Goal: Information Seeking & Learning: Learn about a topic

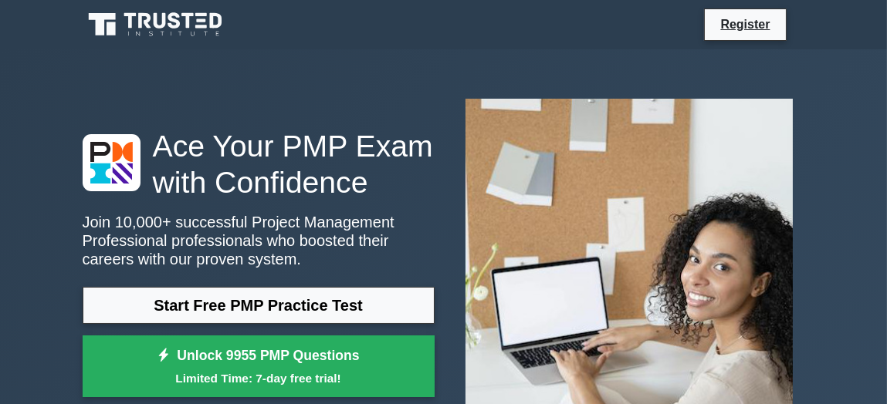
click at [369, 212] on div "Ace Your PMP Exam with Confidence Join 10,000+ successful Project Management Pr…" at bounding box center [258, 266] width 370 height 277
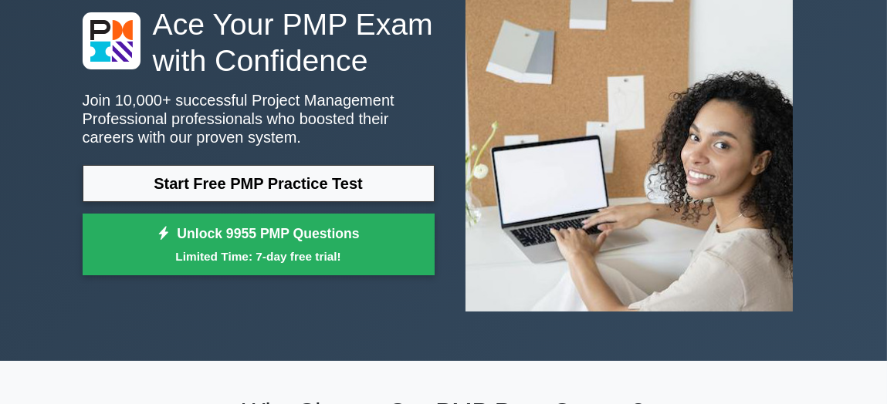
scroll to position [123, 0]
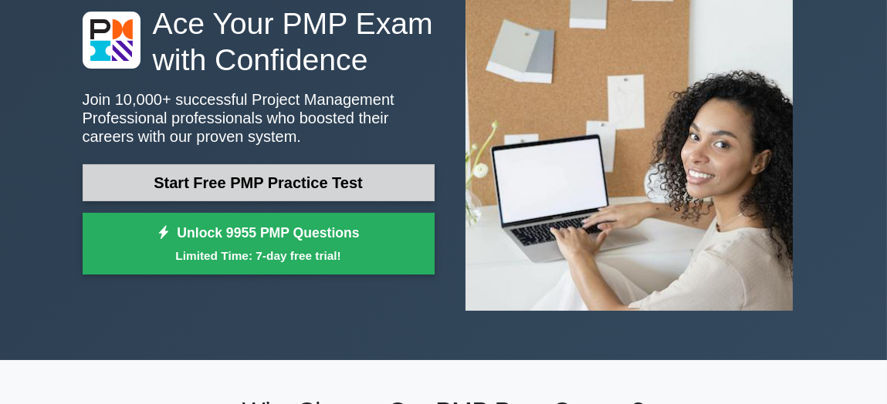
click at [251, 167] on link "Start Free PMP Practice Test" at bounding box center [259, 182] width 352 height 37
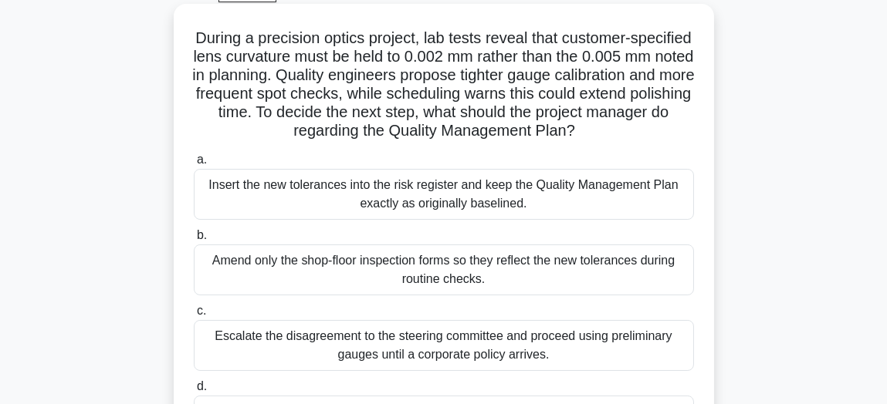
scroll to position [248, 0]
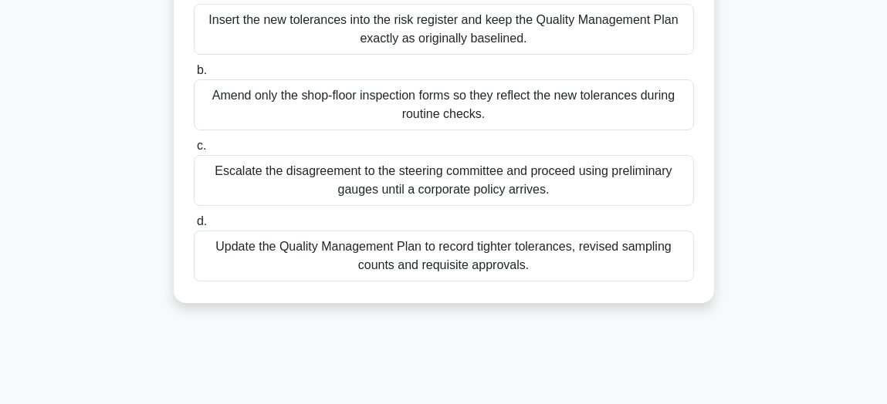
click at [565, 252] on div "Update the Quality Management Plan to record tighter tolerances, revised sampli…" at bounding box center [444, 256] width 500 height 51
click at [194, 227] on input "d. Update the Quality Management Plan to record tighter tolerances, revised sam…" at bounding box center [194, 222] width 0 height 10
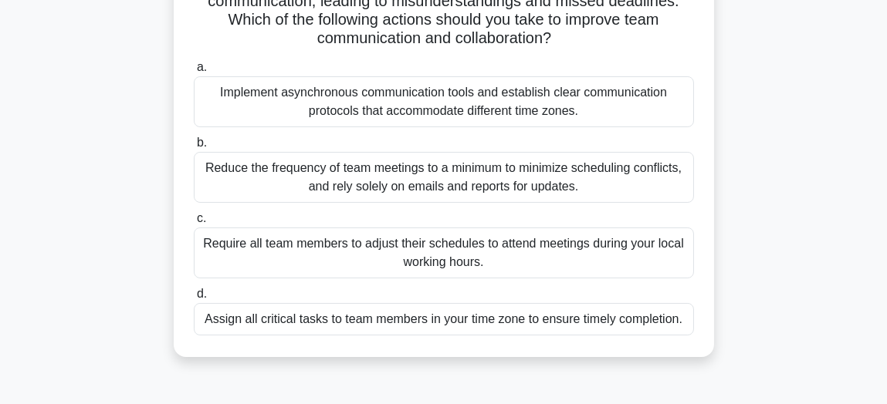
scroll to position [179, 0]
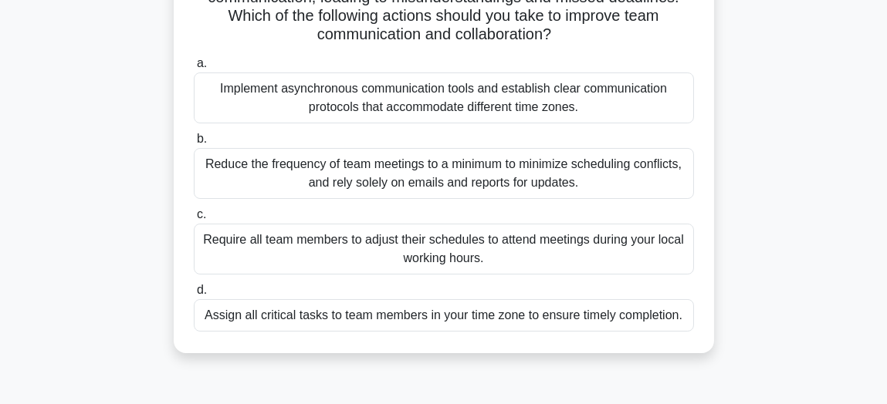
click at [508, 111] on div "Implement asynchronous communication tools and establish clear communication pr…" at bounding box center [444, 98] width 500 height 51
click at [194, 69] on input "a. Implement asynchronous communication tools and establish clear communication…" at bounding box center [194, 64] width 0 height 10
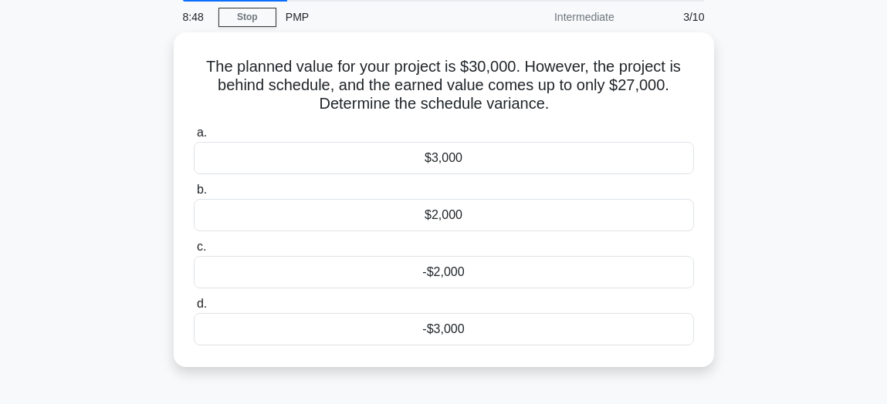
scroll to position [58, 0]
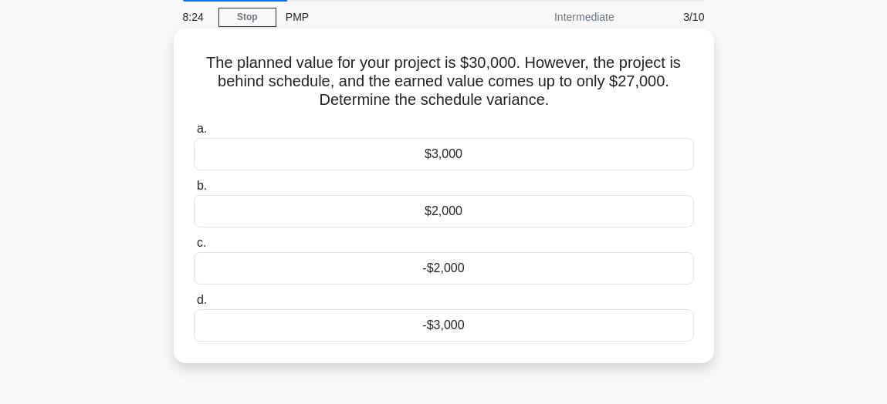
click at [296, 326] on div "-$3,000" at bounding box center [444, 325] width 500 height 32
click at [194, 306] on input "d. -$3,000" at bounding box center [194, 301] width 0 height 10
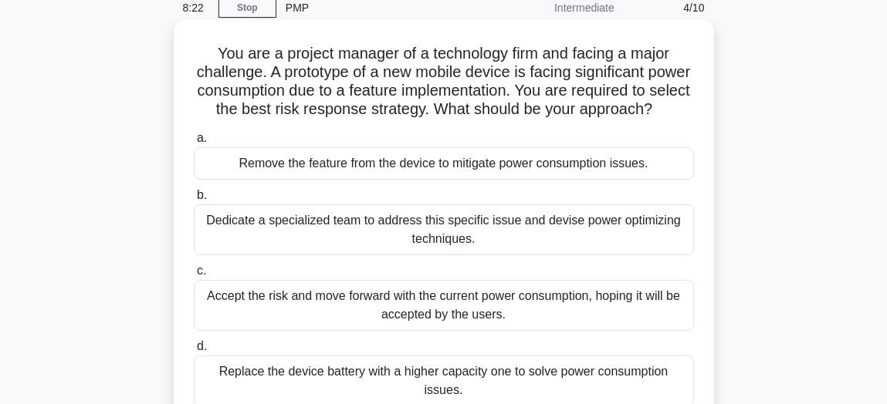
scroll to position [69, 0]
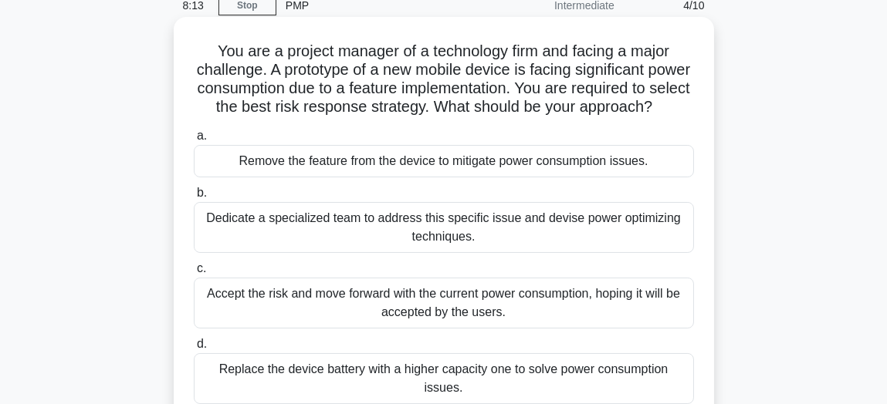
click at [485, 177] on div "Remove the feature from the device to mitigate power consumption issues." at bounding box center [444, 161] width 500 height 32
click at [194, 141] on input "a. Remove the feature from the device to mitigate power consumption issues." at bounding box center [194, 136] width 0 height 10
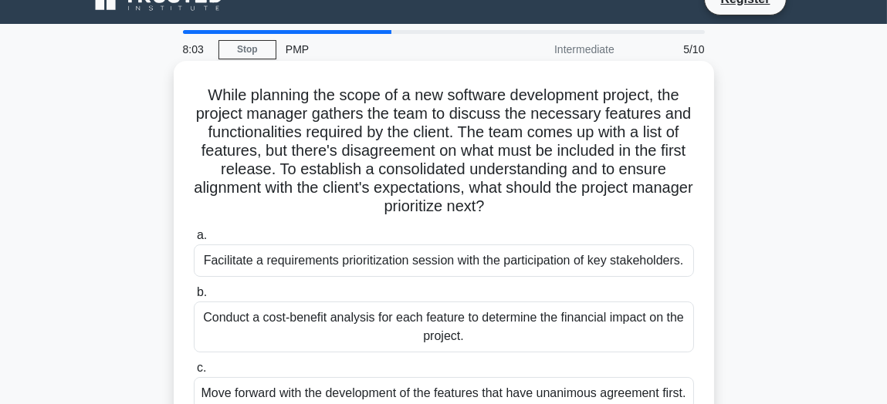
scroll to position [0, 0]
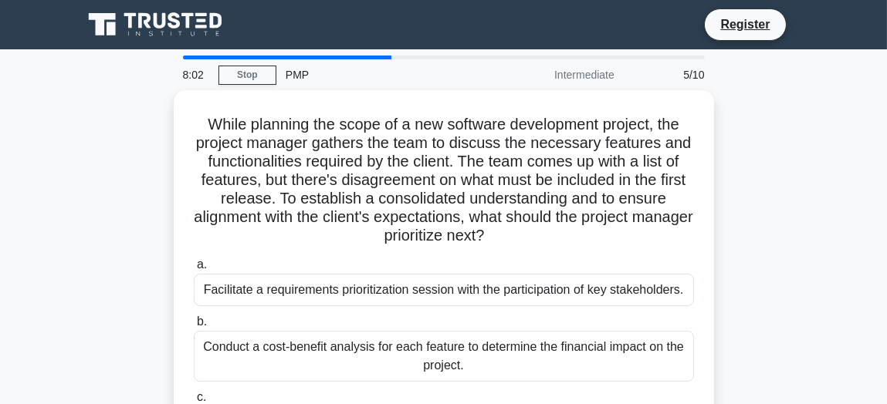
click at [363, 59] on div at bounding box center [287, 58] width 208 height 4
click at [303, 75] on div "PMP" at bounding box center [382, 74] width 212 height 31
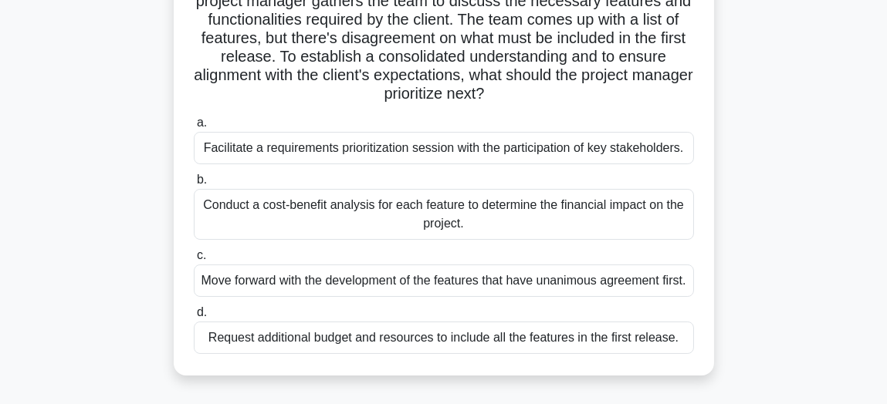
scroll to position [140, 0]
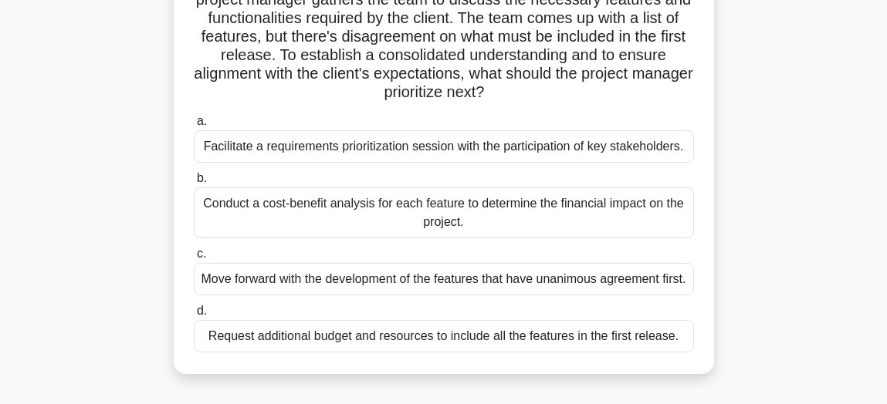
click at [415, 204] on div "Conduct a cost-benefit analysis for each feature to determine the financial imp…" at bounding box center [444, 213] width 500 height 51
click at [194, 184] on input "b. Conduct a cost-benefit analysis for each feature to determine the financial …" at bounding box center [194, 179] width 0 height 10
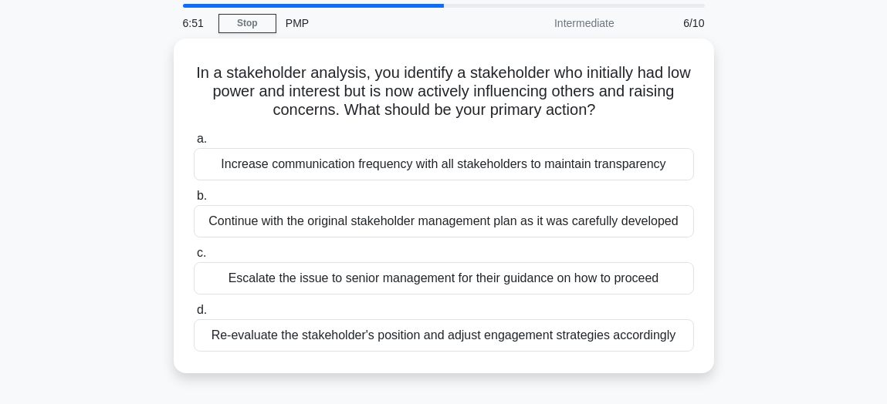
scroll to position [52, 0]
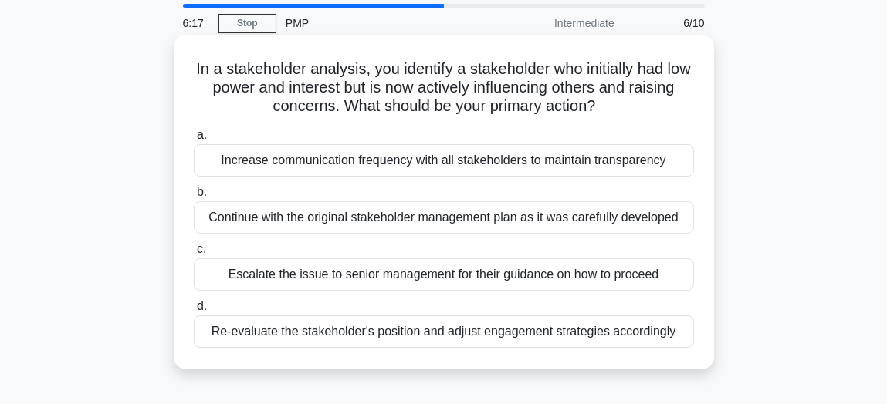
click at [420, 323] on div "Re-evaluate the stakeholder's position and adjust engagement strategies accordi…" at bounding box center [444, 332] width 500 height 32
click at [194, 312] on input "d. Re-evaluate the stakeholder's position and adjust engagement strategies acco…" at bounding box center [194, 307] width 0 height 10
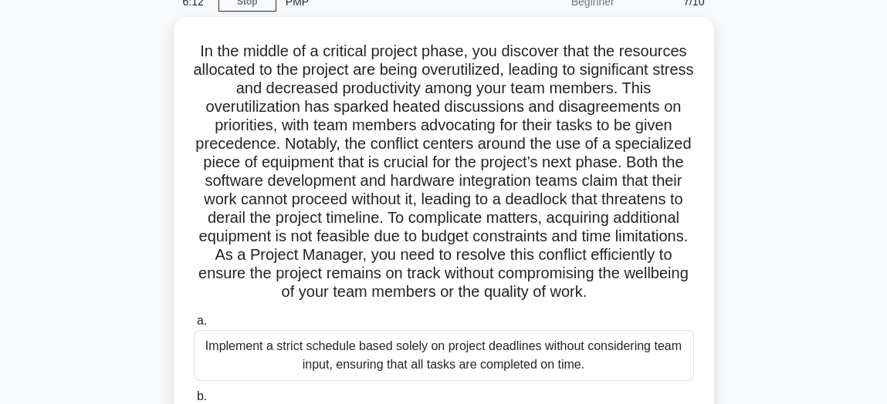
scroll to position [74, 0]
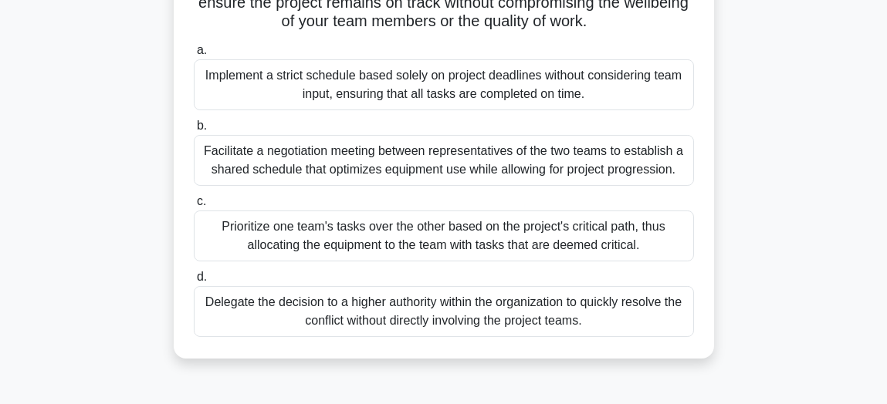
scroll to position [345, 0]
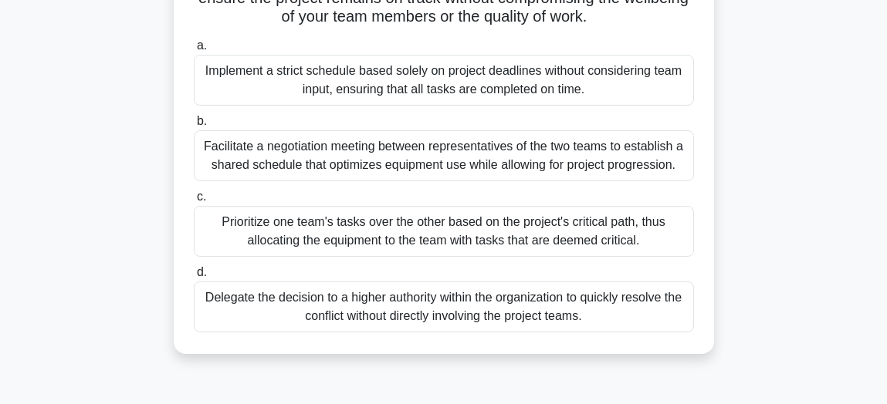
click at [450, 174] on div "Facilitate a negotiation meeting between representatives of the two teams to es…" at bounding box center [444, 155] width 500 height 51
click at [194, 127] on input "b. Facilitate a negotiation meeting between representatives of the two teams to…" at bounding box center [194, 122] width 0 height 10
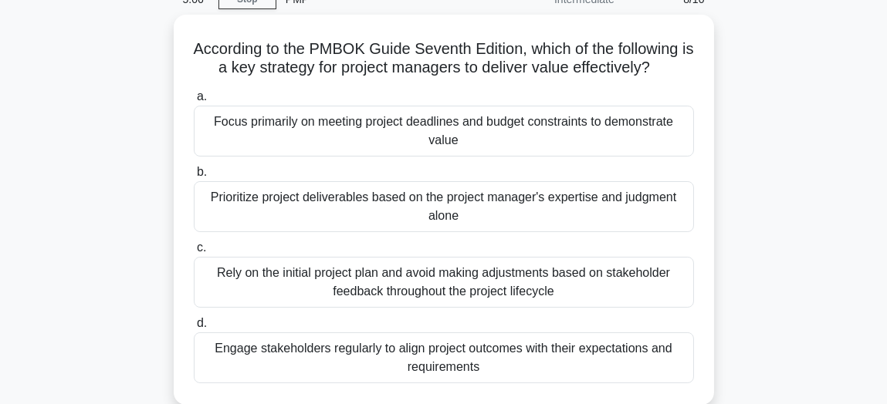
scroll to position [76, 0]
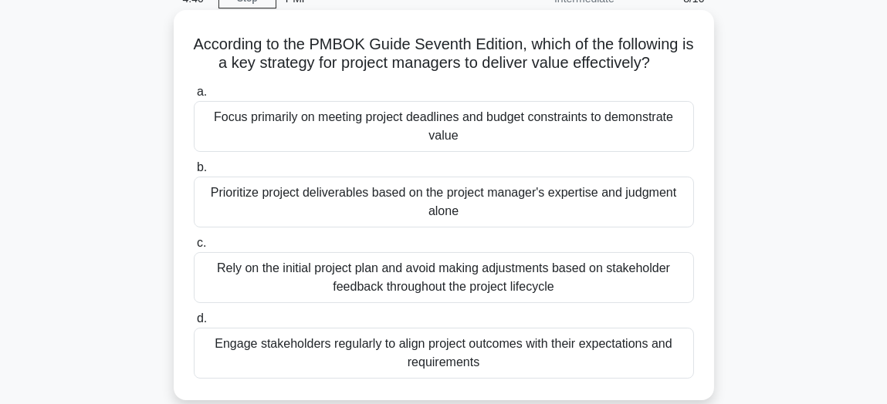
click at [429, 349] on div "Engage stakeholders regularly to align project outcomes with their expectations…" at bounding box center [444, 353] width 500 height 51
click at [194, 324] on input "d. Engage stakeholders regularly to align project outcomes with their expectati…" at bounding box center [194, 319] width 0 height 10
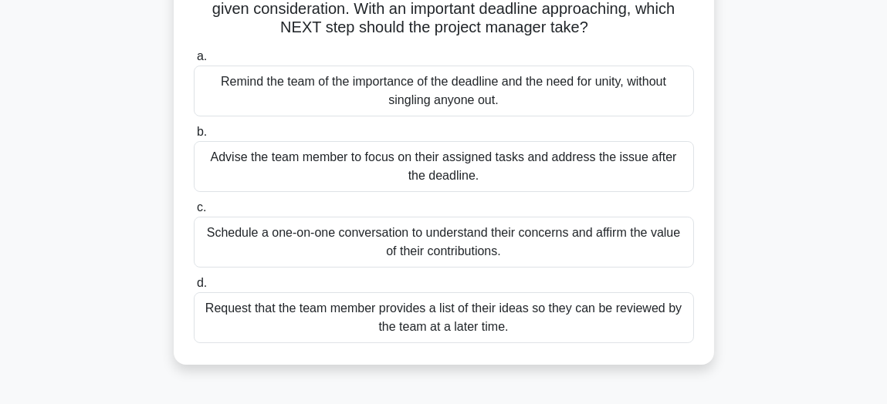
scroll to position [153, 0]
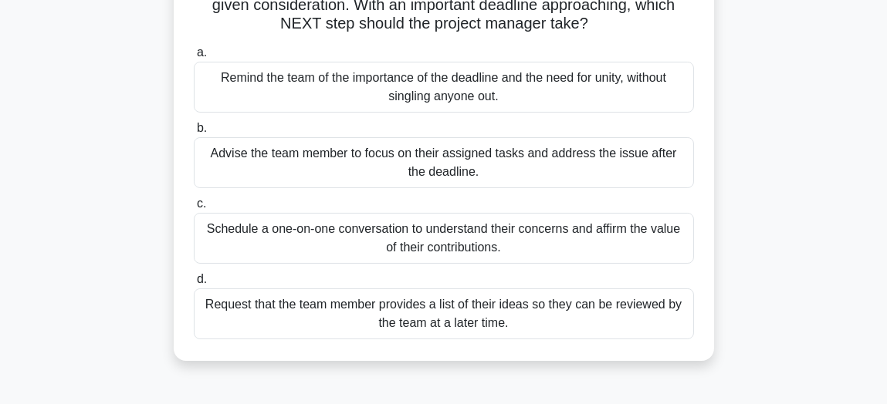
click at [464, 231] on div "Schedule a one-on-one conversation to understand their concerns and affirm the …" at bounding box center [444, 238] width 500 height 51
click at [194, 209] on input "c. Schedule a one-on-one conversation to understand their concerns and affirm t…" at bounding box center [194, 204] width 0 height 10
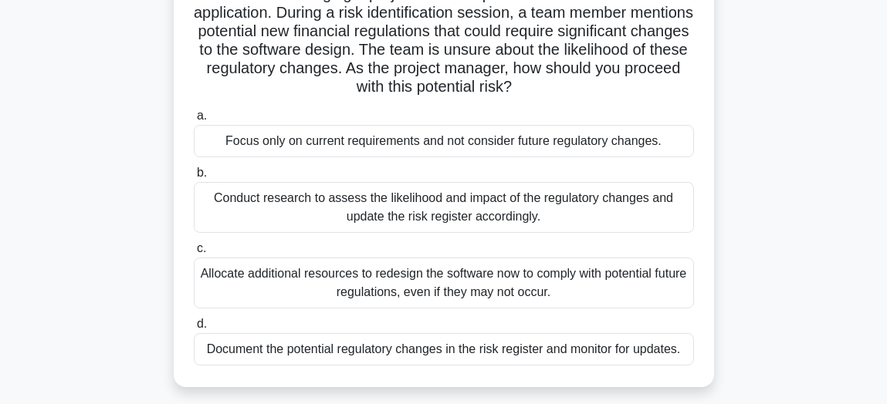
scroll to position [127, 0]
click at [485, 208] on div "Conduct research to assess the likelihood and impact of the regulatory changes …" at bounding box center [444, 207] width 500 height 51
click at [194, 178] on input "b. Conduct research to assess the likelihood and impact of the regulatory chang…" at bounding box center [194, 173] width 0 height 10
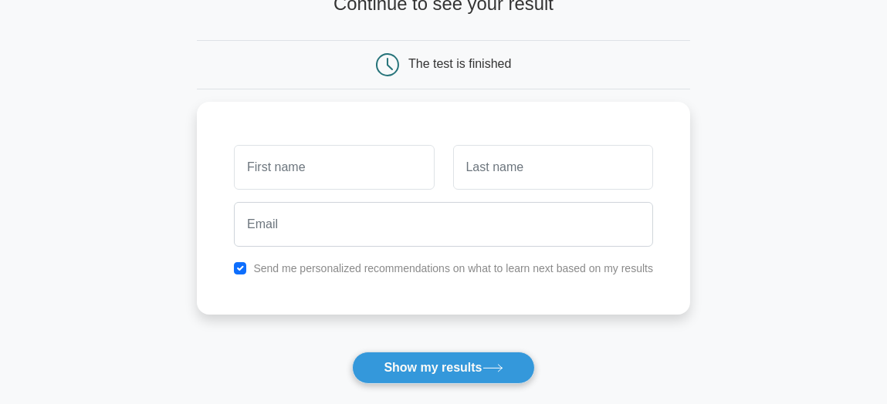
scroll to position [117, 0]
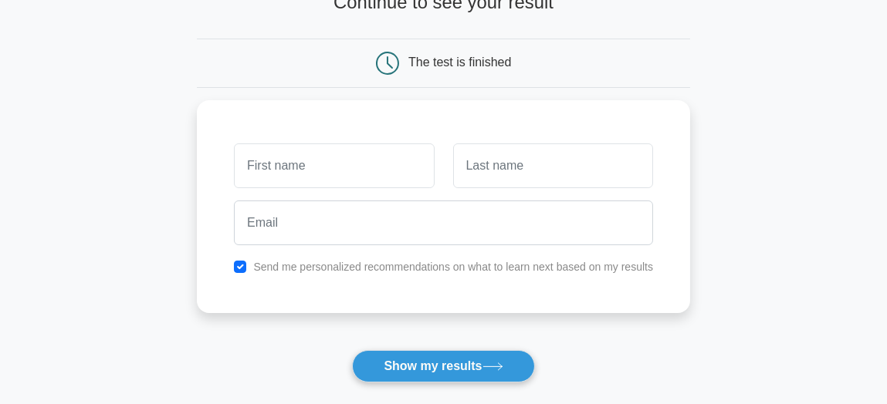
click at [783, 231] on main "Wait, there is more! Continue to see your result The test is finished and the" at bounding box center [443, 209] width 887 height 555
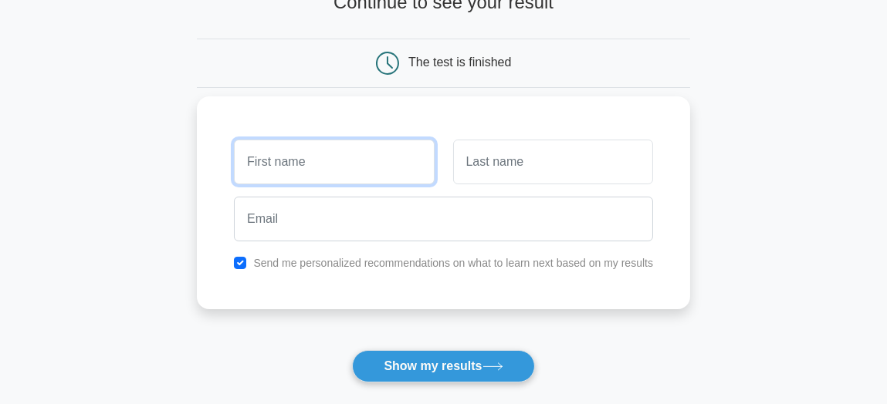
click at [370, 159] on input "text" at bounding box center [334, 162] width 200 height 45
type input "R"
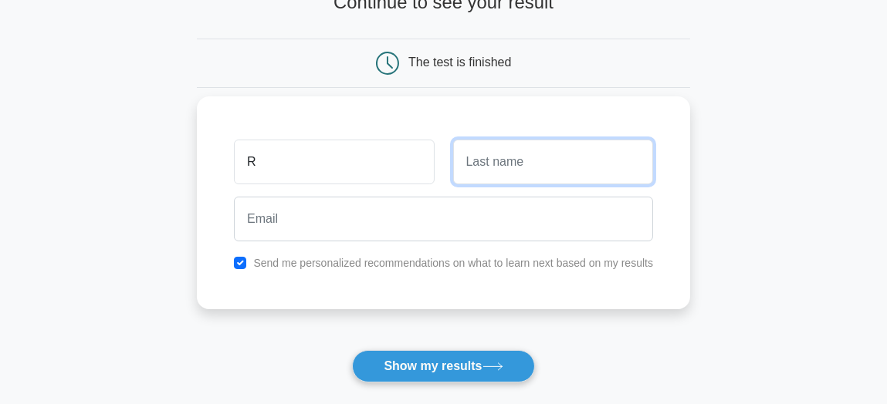
click at [505, 170] on input "text" at bounding box center [553, 162] width 200 height 45
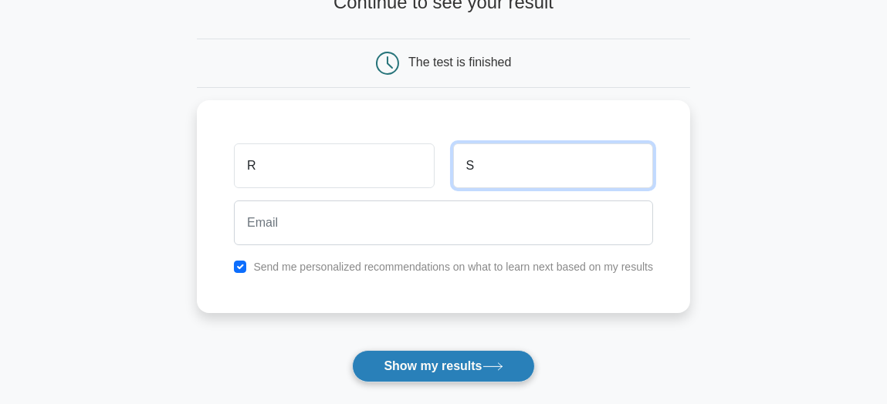
type input "S"
click at [465, 374] on button "Show my results" at bounding box center [443, 366] width 182 height 32
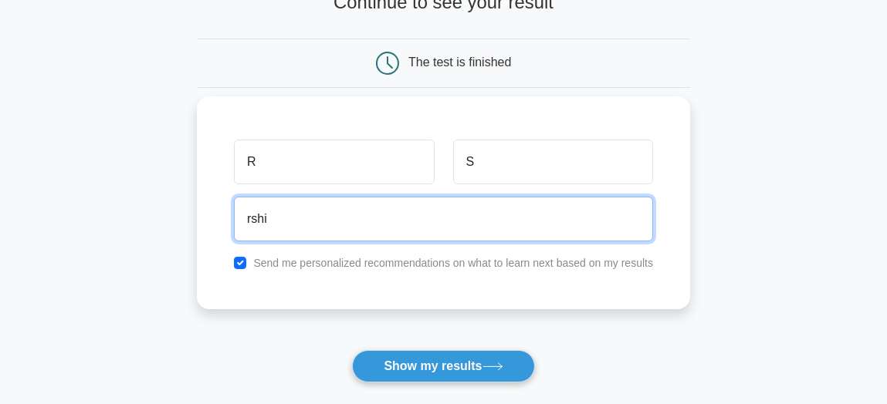
type input "[EMAIL_ADDRESS][DOMAIN_NAME]"
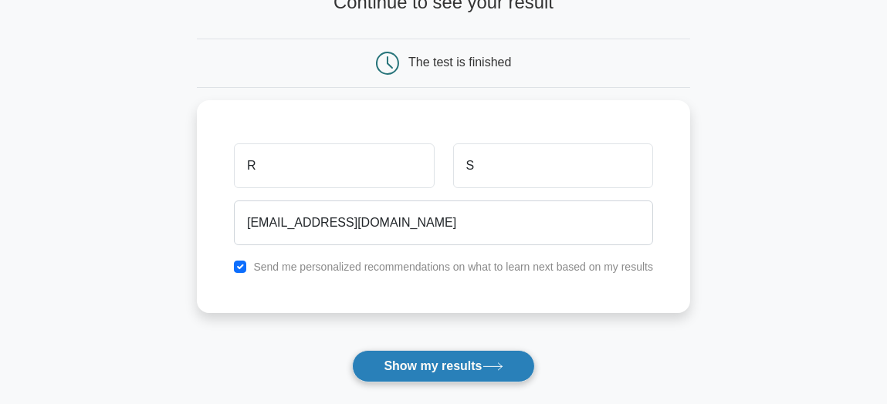
click at [431, 370] on button "Show my results" at bounding box center [443, 366] width 182 height 32
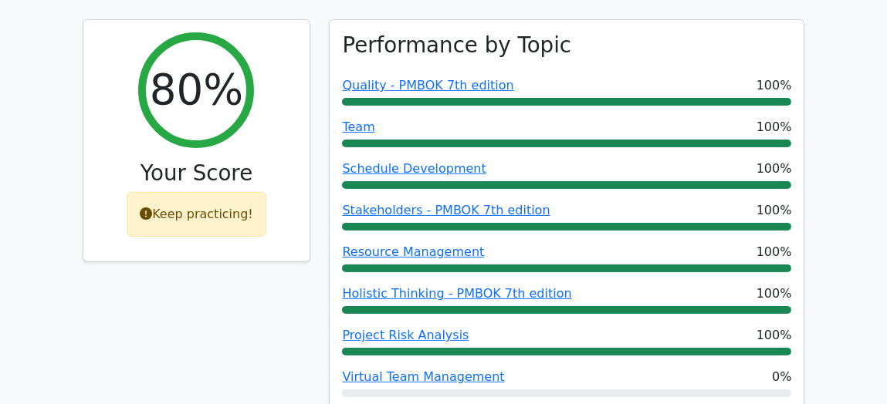
scroll to position [676, 0]
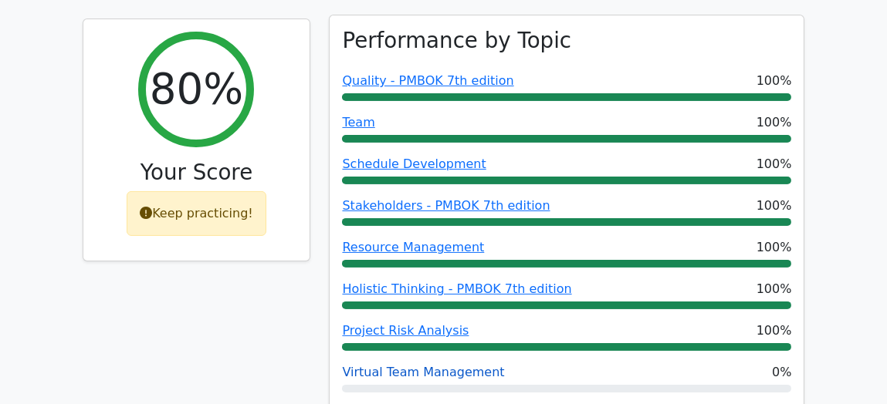
click at [466, 365] on link "Virtual Team Management" at bounding box center [423, 372] width 162 height 15
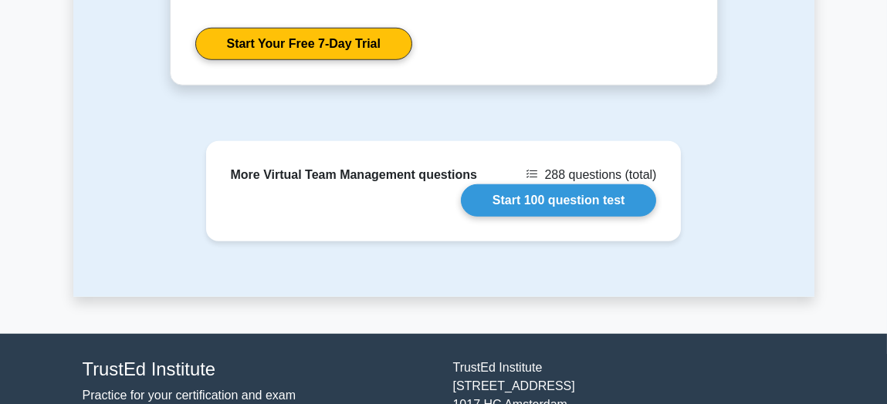
scroll to position [2196, 0]
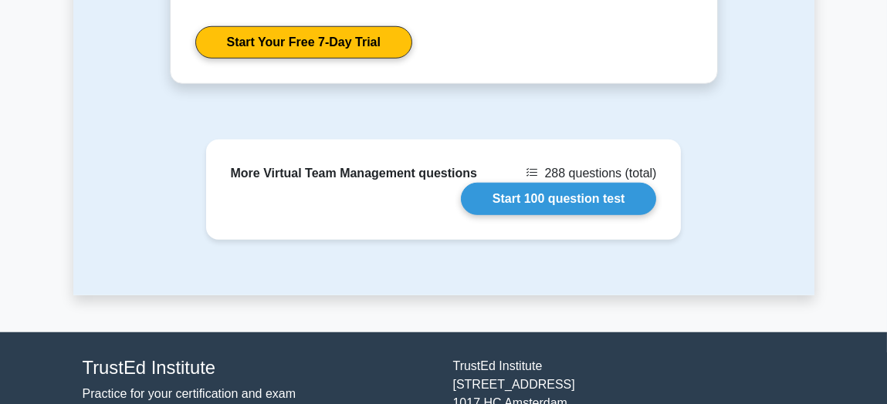
click at [363, 182] on div "More Virtual Team Management questions 288 questions (total) Start 100 question…" at bounding box center [443, 218] width 741 height 156
